Goal: Task Accomplishment & Management: Use online tool/utility

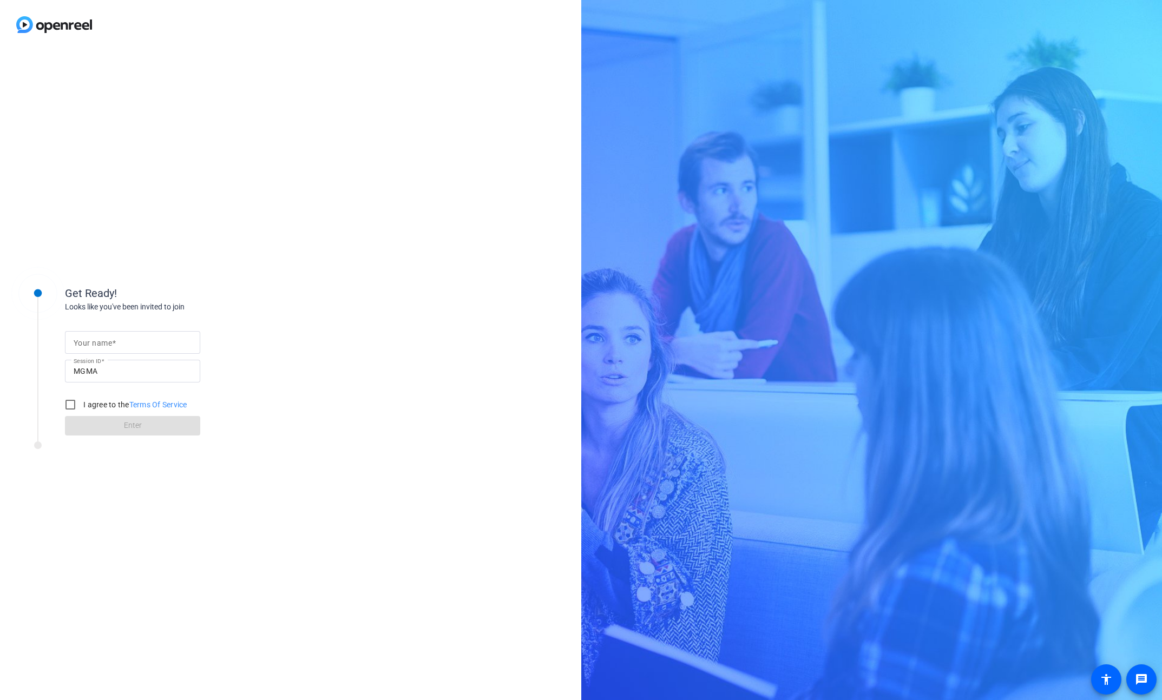
click at [133, 330] on form "Your name Session ID MGMA I agree to the Terms Of Service Enter" at bounding box center [132, 380] width 135 height 110
click at [129, 340] on input "Your name" at bounding box center [133, 342] width 118 height 13
type input "[PERSON_NAME]"
click at [73, 410] on input "I agree to the Terms Of Service" at bounding box center [71, 405] width 22 height 22
checkbox input "true"
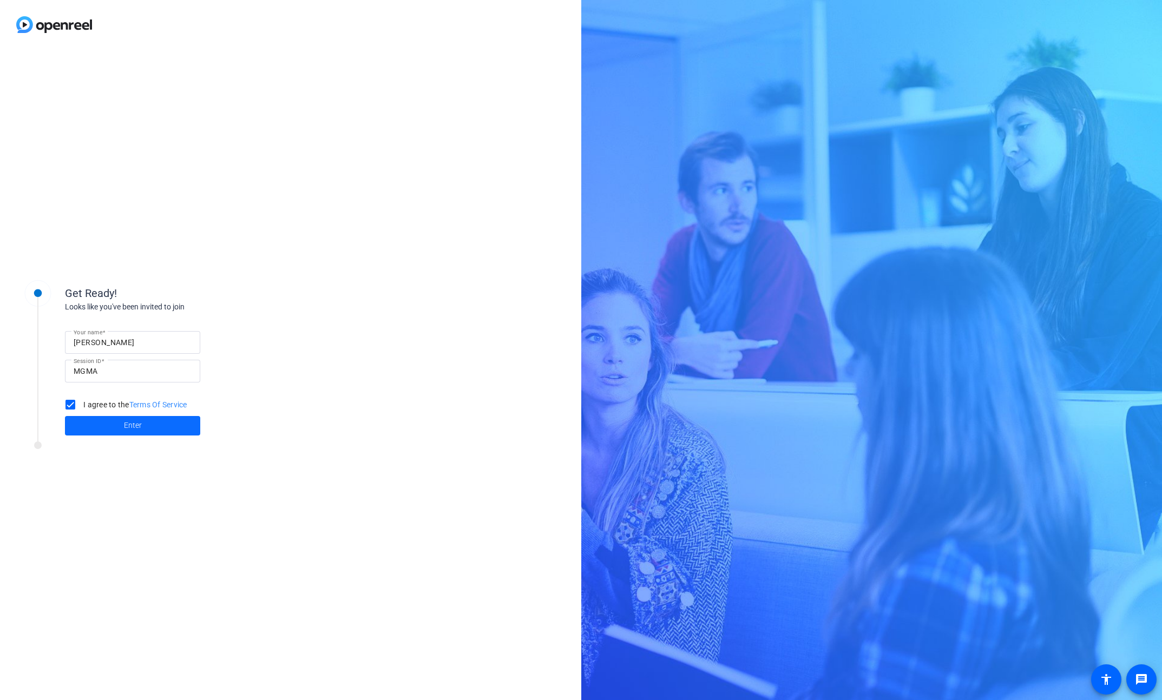
click at [81, 425] on span at bounding box center [132, 426] width 135 height 26
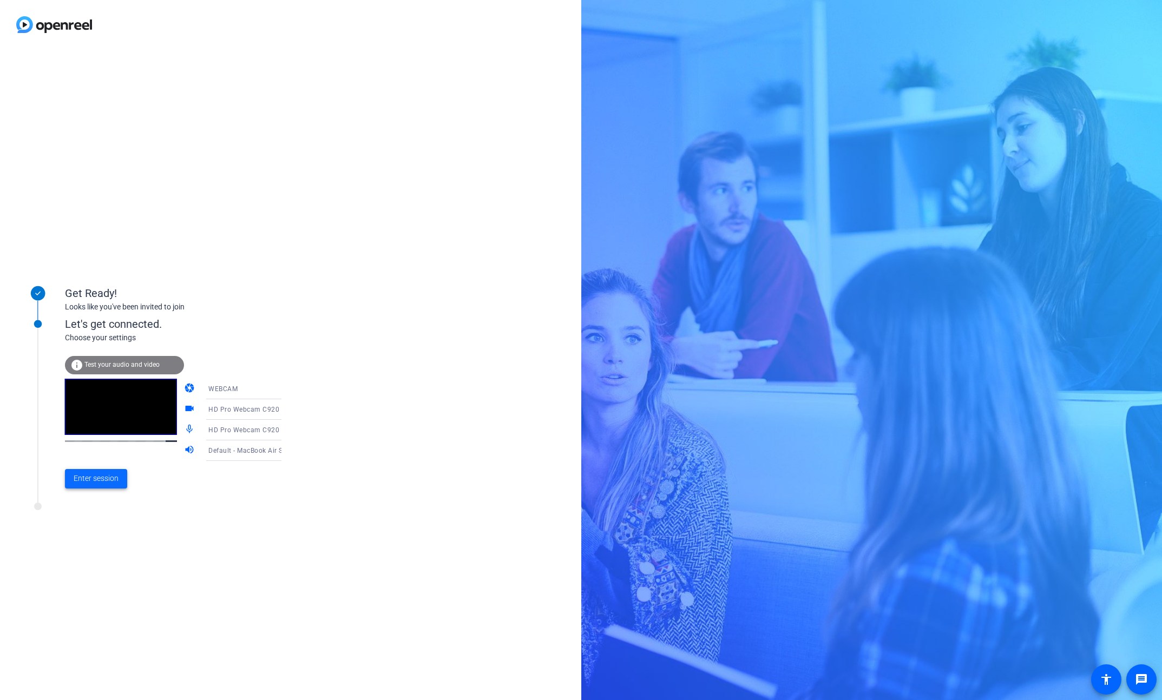
click at [97, 476] on span "Enter session" at bounding box center [96, 478] width 45 height 11
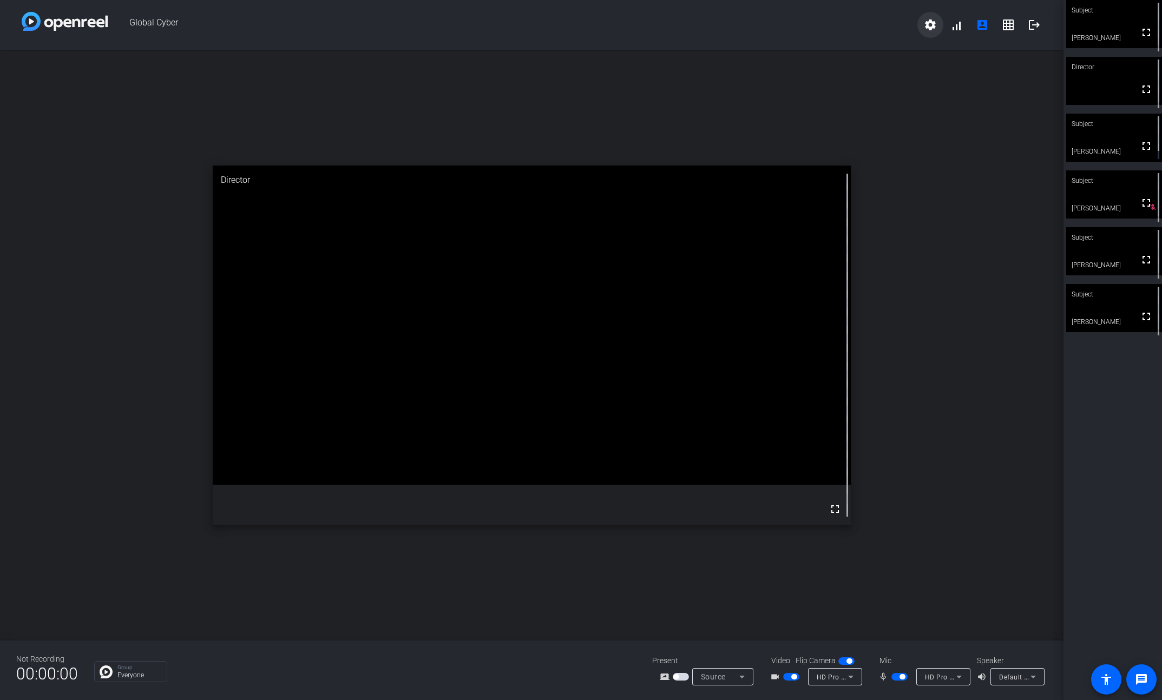
click at [928, 18] on mat-icon "settings" at bounding box center [930, 24] width 13 height 13
click at [928, 18] on div at bounding box center [581, 350] width 1162 height 700
click at [985, 25] on mat-icon "account_box" at bounding box center [982, 24] width 13 height 13
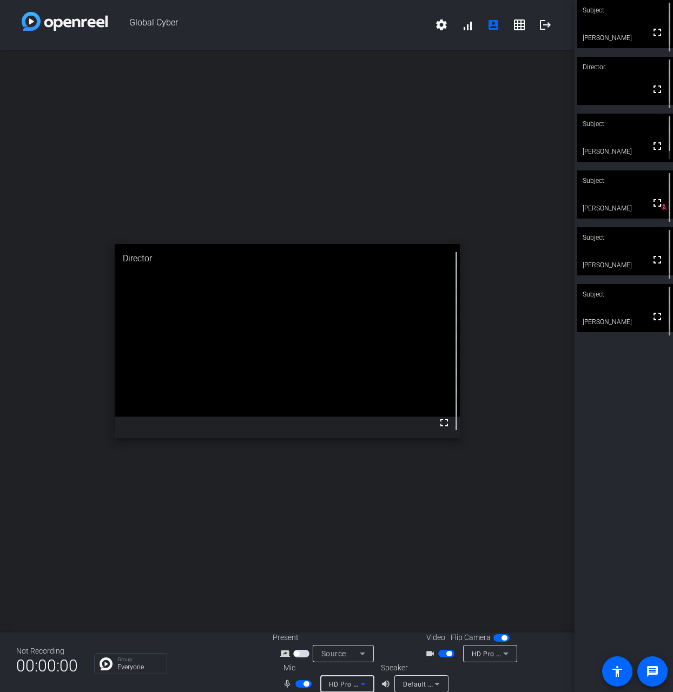
click at [359, 684] on icon at bounding box center [363, 684] width 13 height 13
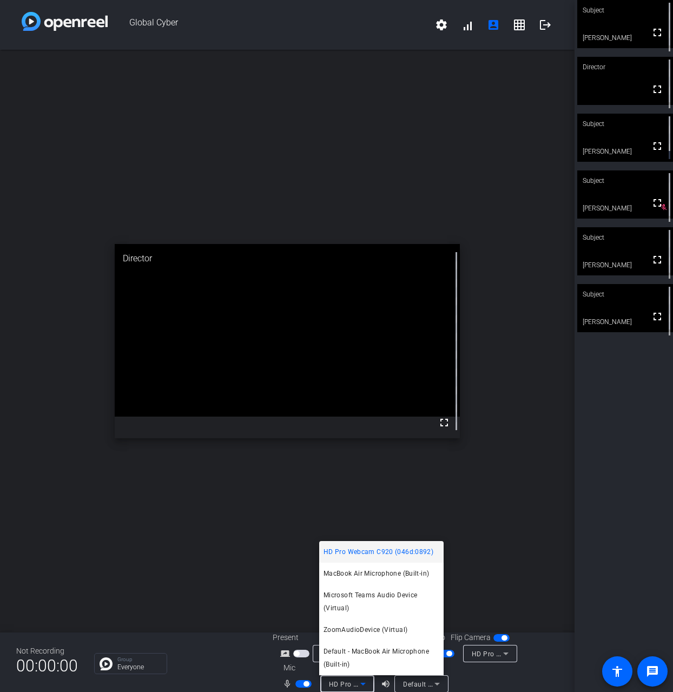
click at [363, 546] on span "HD Pro Webcam C920 (046d:0892)" at bounding box center [379, 552] width 110 height 13
